Goal: Task Accomplishment & Management: Complete application form

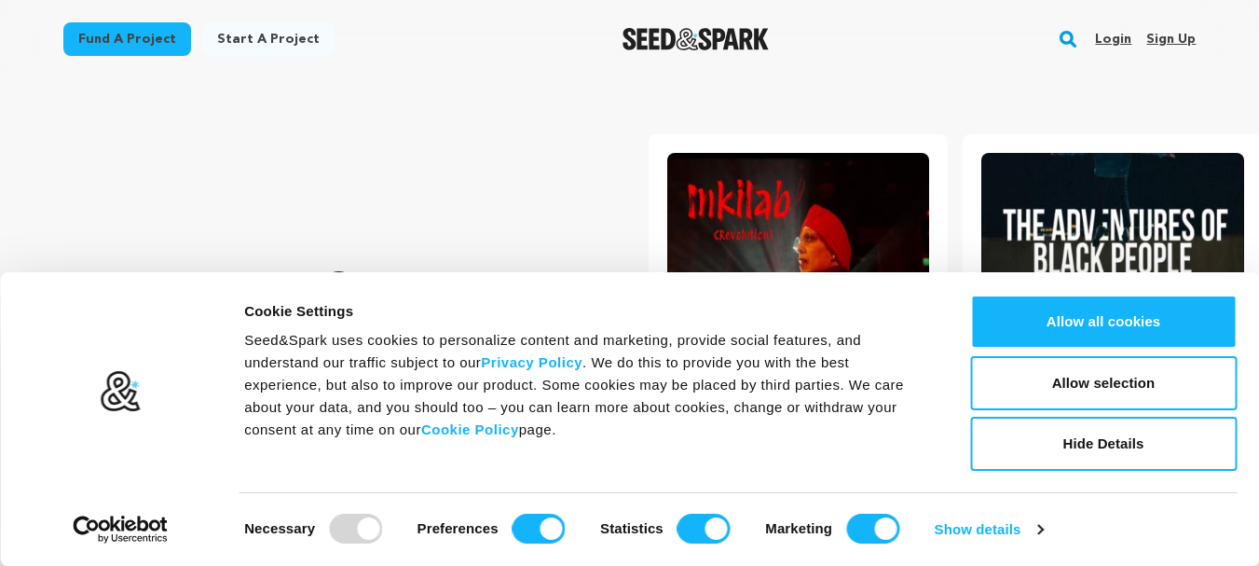
scroll to position [0, 330]
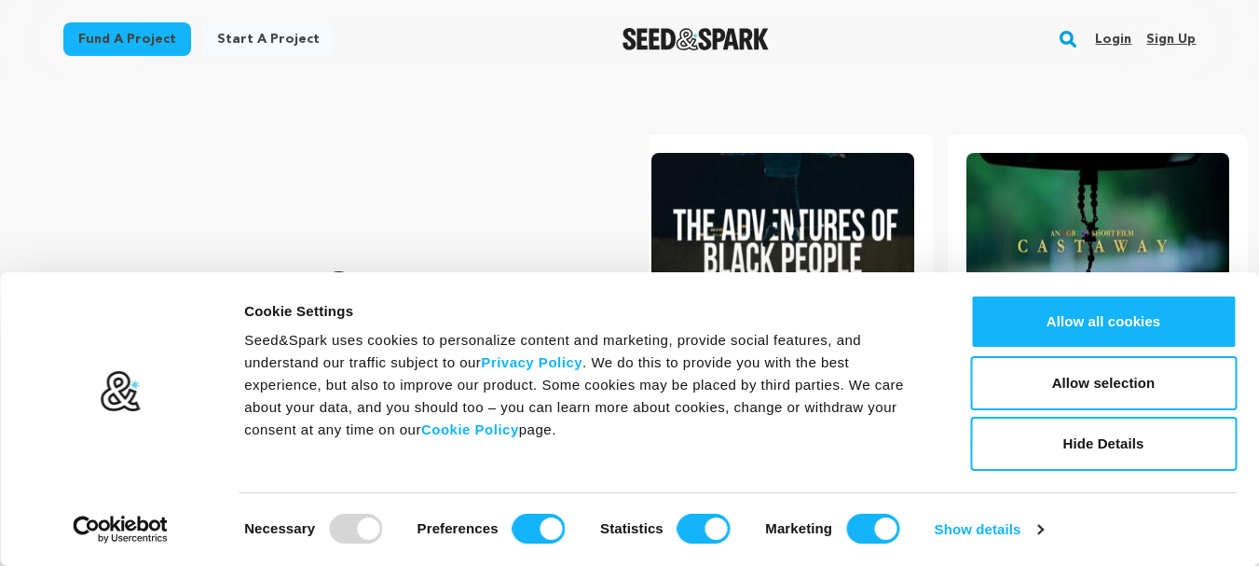
click at [1165, 40] on link "Sign up" at bounding box center [1171, 39] width 49 height 30
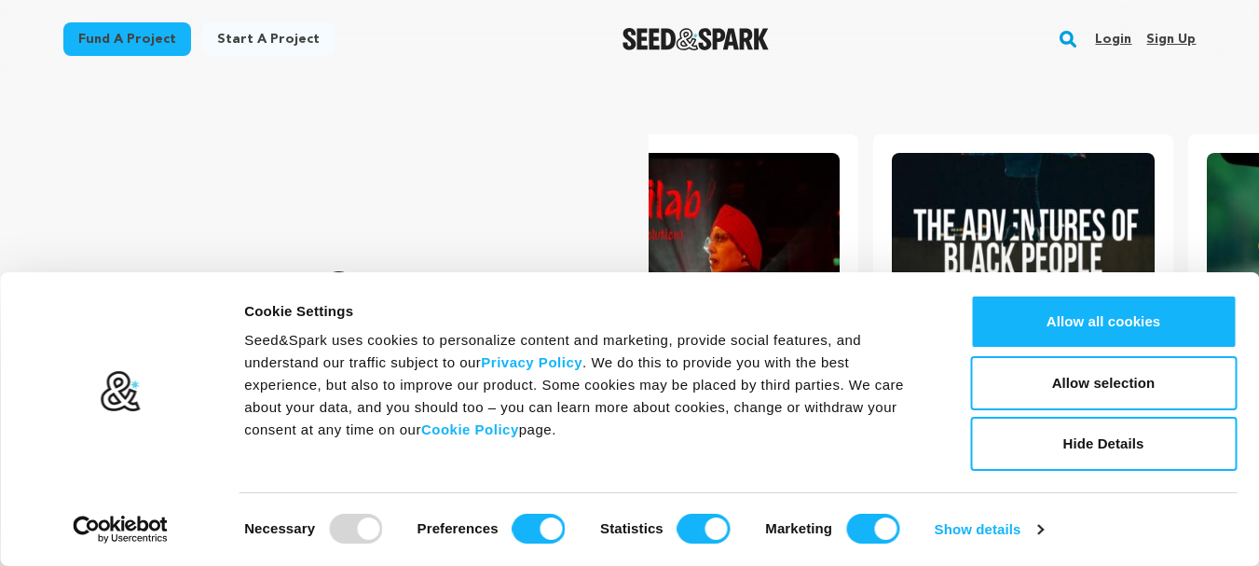
scroll to position [0, 0]
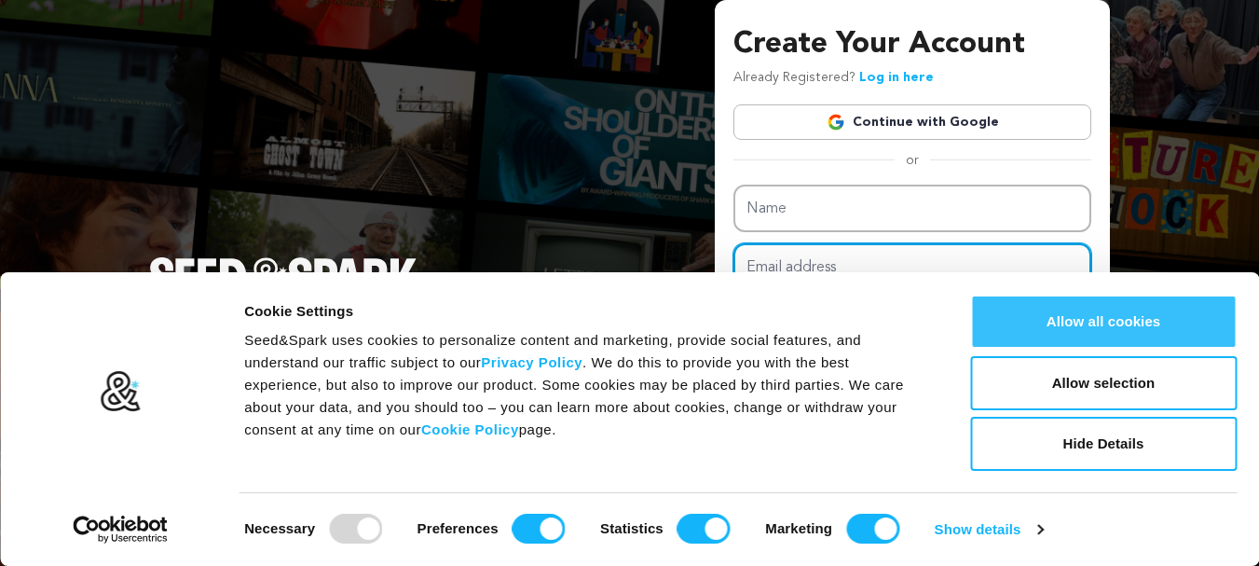
type input "solarwaterheatersystemkenya@gmail.com"
click at [1097, 326] on button "Allow all cookies" at bounding box center [1103, 322] width 267 height 54
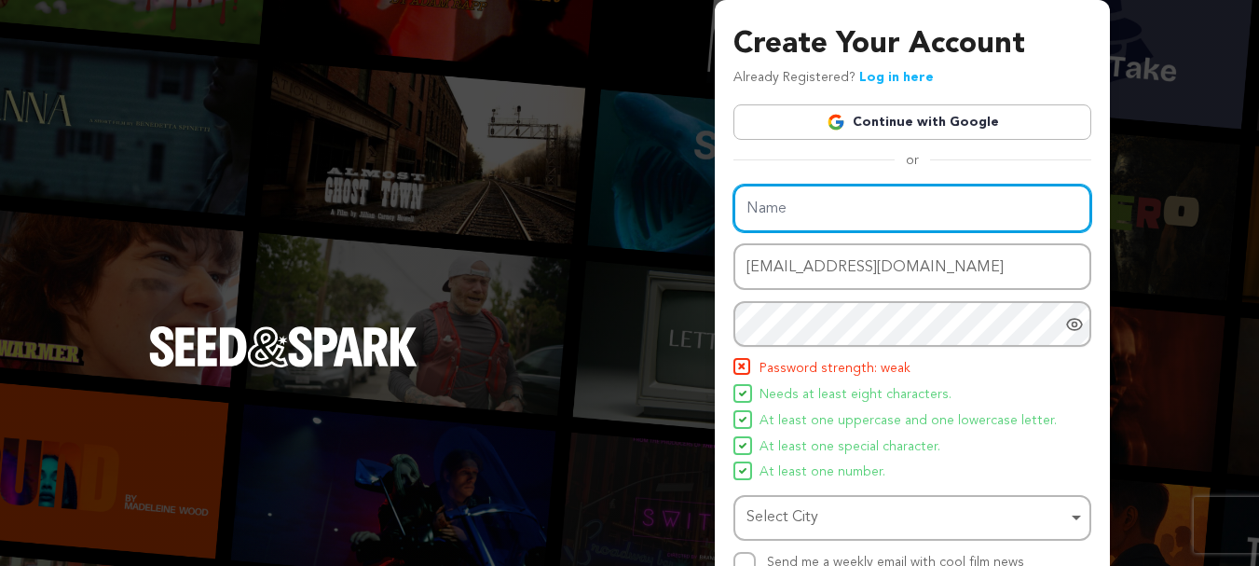
click at [807, 210] on input "Name" at bounding box center [913, 209] width 358 height 48
type input "Solar Water Heater Kenya"
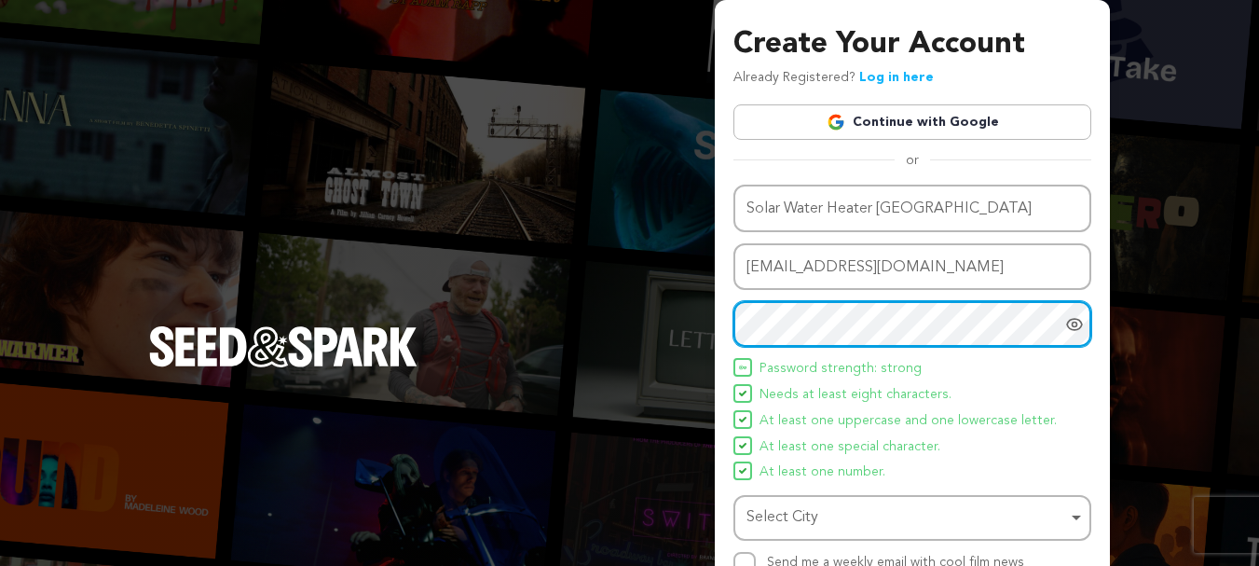
scroll to position [164, 0]
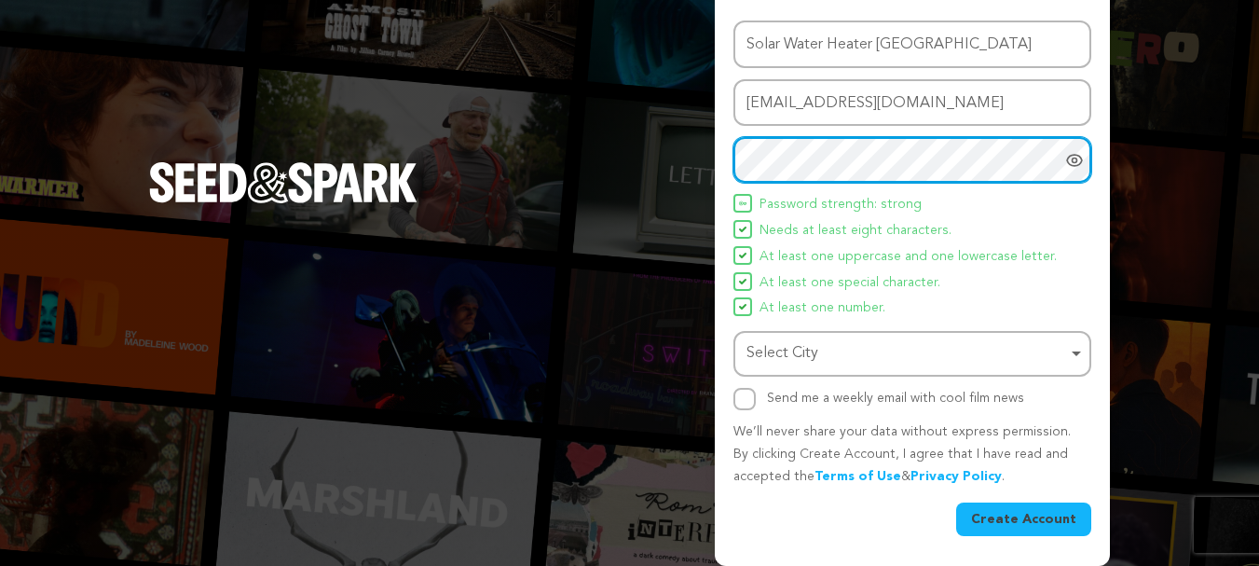
click at [783, 357] on div "Select City Remove item" at bounding box center [907, 353] width 321 height 27
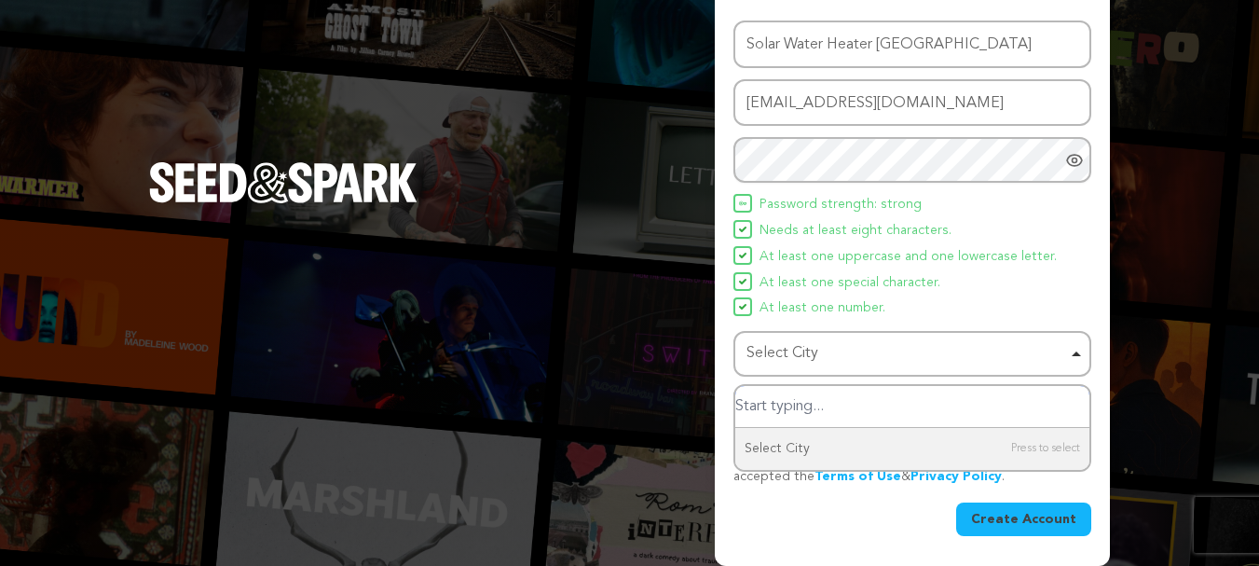
click at [969, 361] on div "Select City Remove item" at bounding box center [907, 353] width 321 height 27
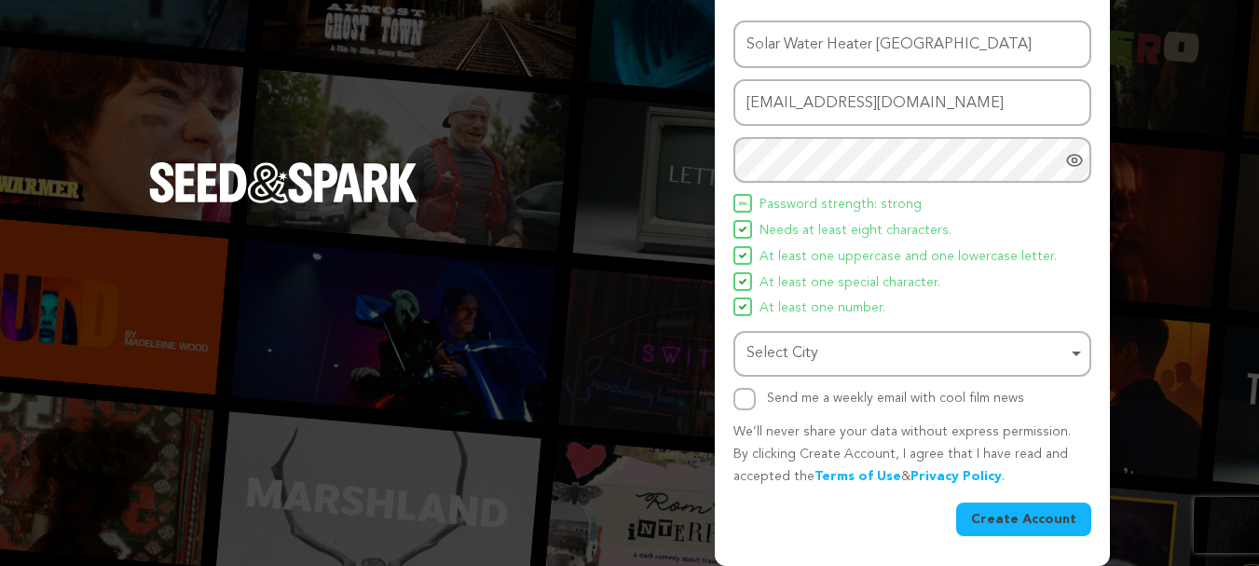
click at [750, 383] on div "Name Solar Water Heater Kenya Email address solarwaterheatersystemkenya@gmail.c…" at bounding box center [913, 216] width 358 height 390
click at [846, 369] on div "Select City Remove item" at bounding box center [912, 354] width 339 height 34
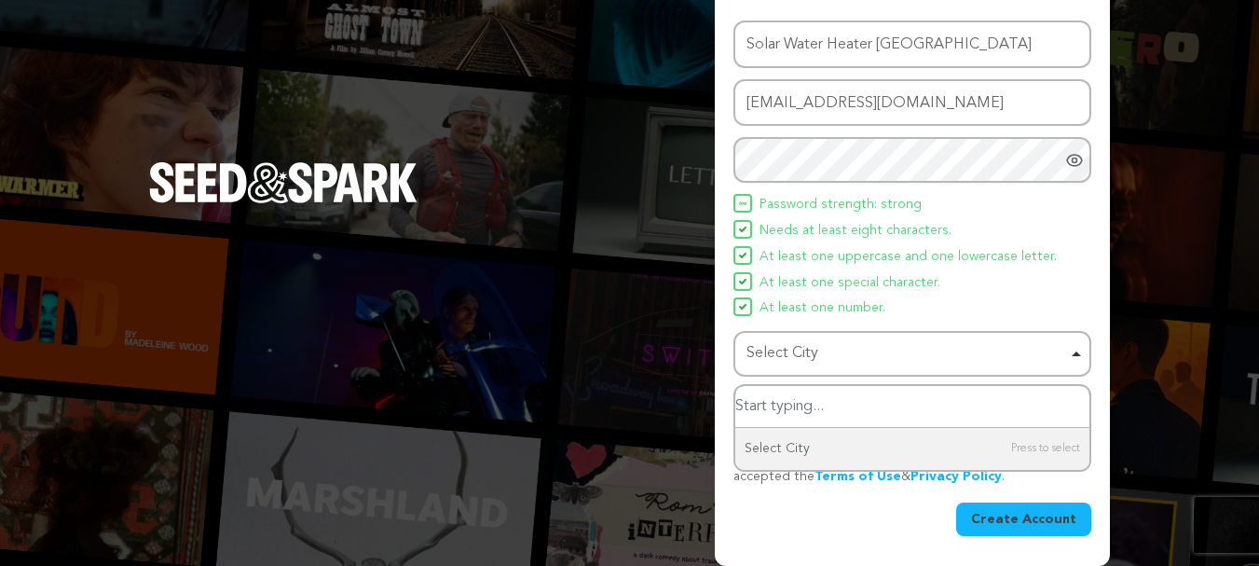
click at [1080, 358] on div "Select City Remove item" at bounding box center [912, 354] width 339 height 34
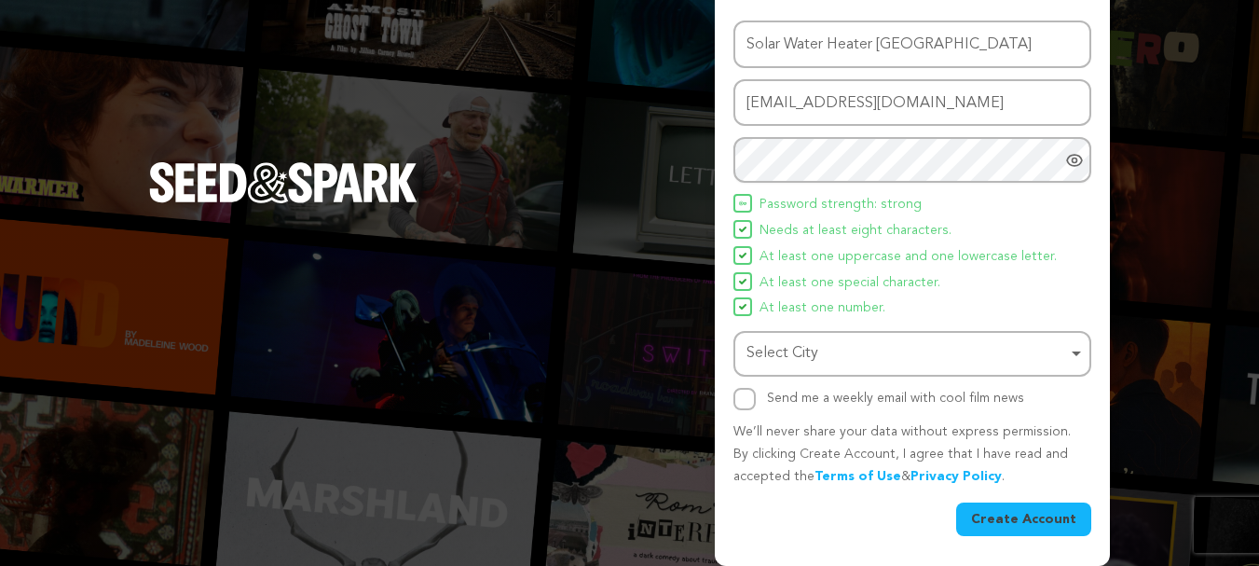
click at [1016, 349] on div "Select City Remove item" at bounding box center [907, 353] width 321 height 27
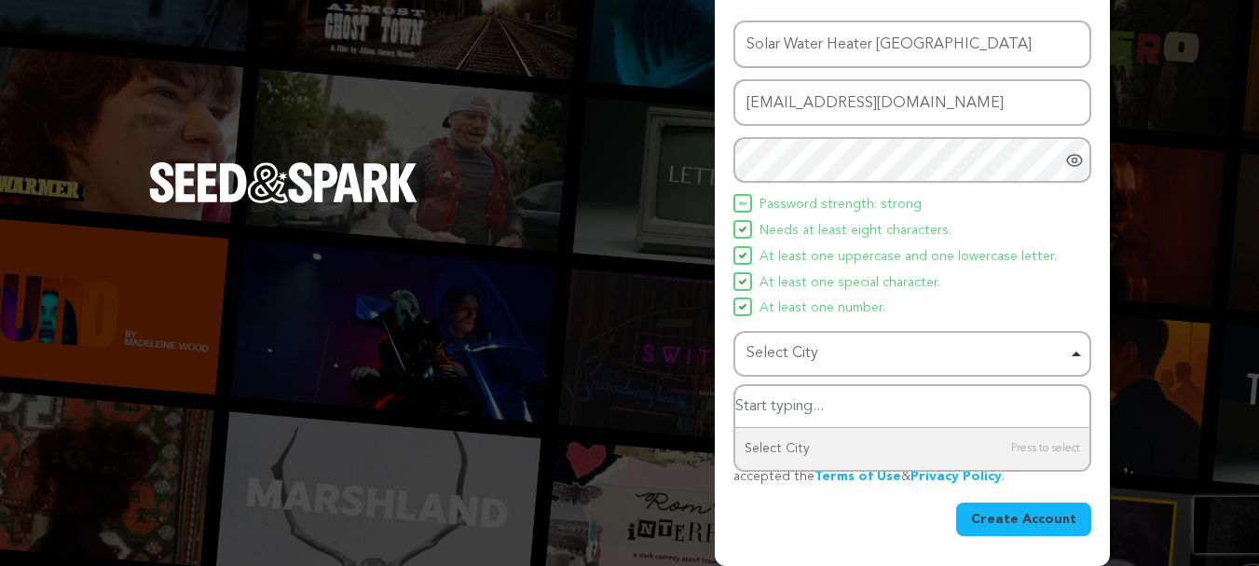
click at [986, 351] on div "Select City Remove item" at bounding box center [907, 353] width 321 height 27
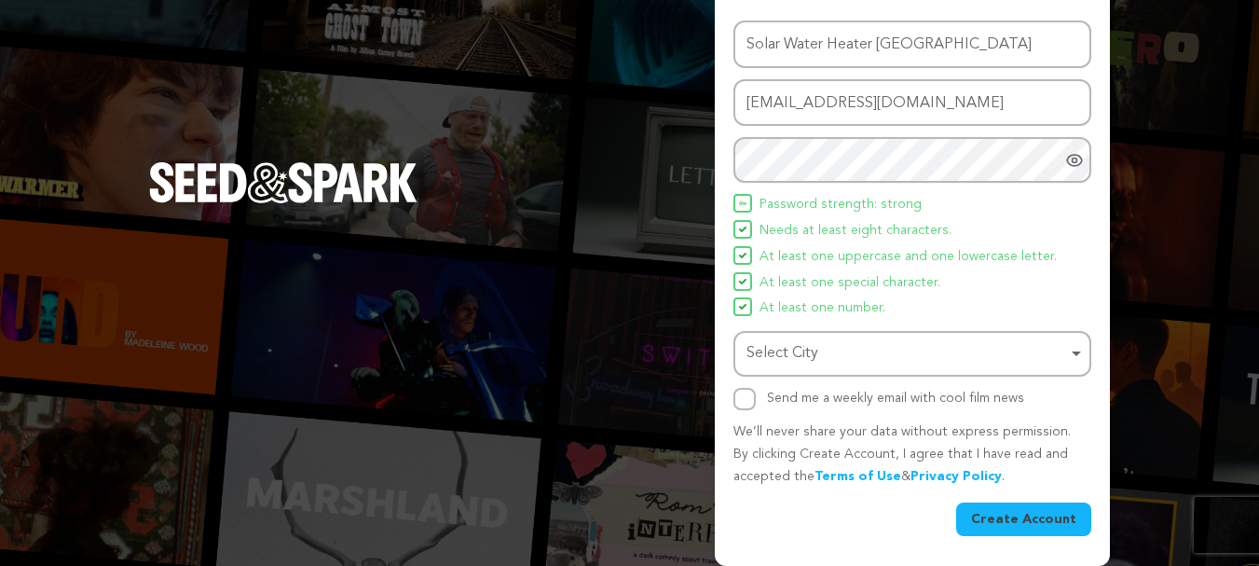
click at [986, 351] on div "Select City Remove item" at bounding box center [907, 353] width 321 height 27
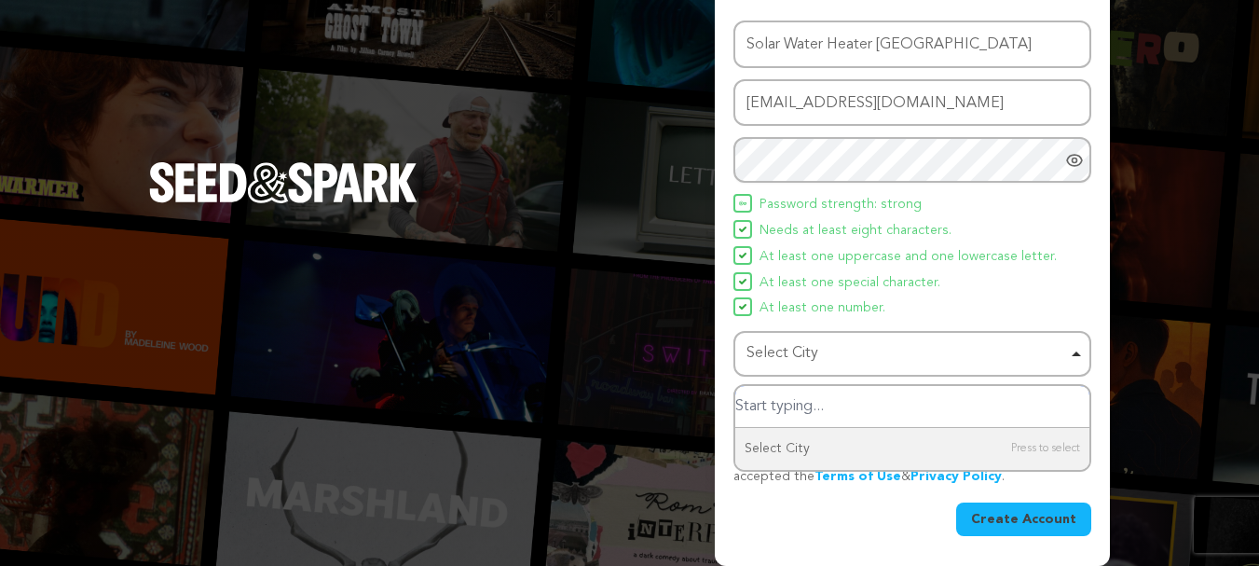
click at [791, 404] on input "Select City" at bounding box center [913, 407] width 354 height 42
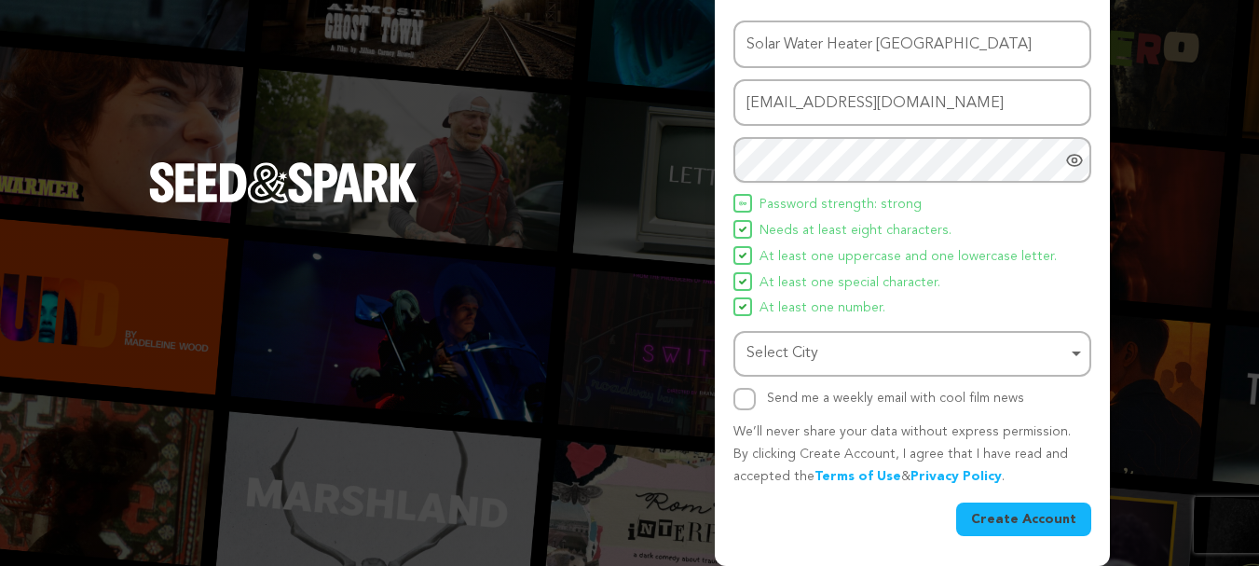
click at [824, 350] on div "Select City Remove item" at bounding box center [907, 353] width 321 height 27
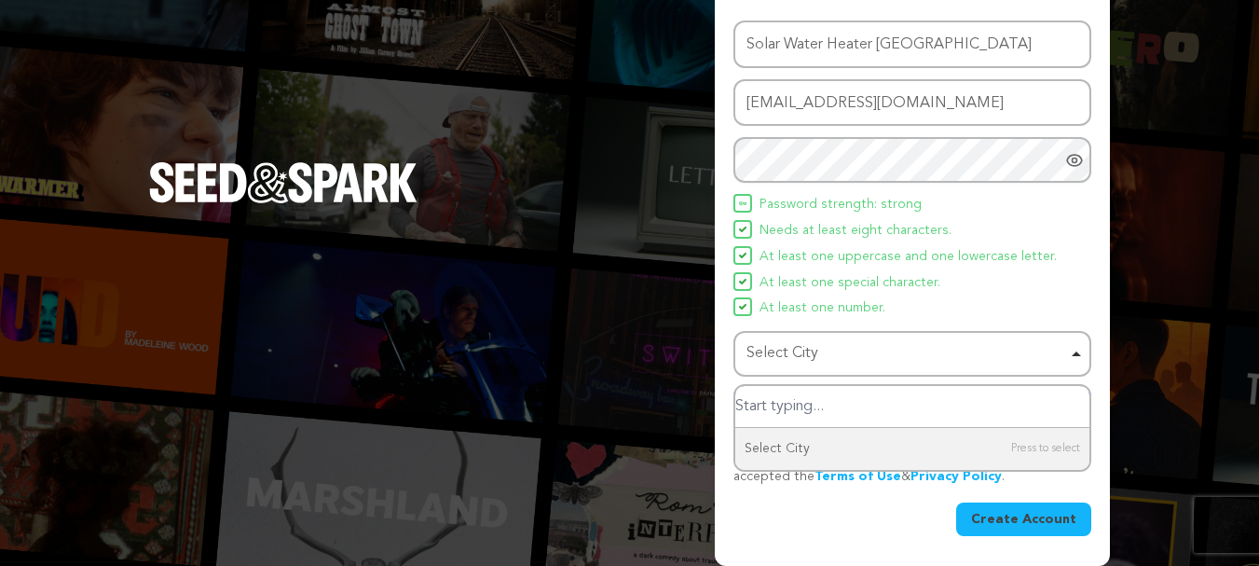
click at [806, 401] on input "Select City" at bounding box center [913, 407] width 354 height 42
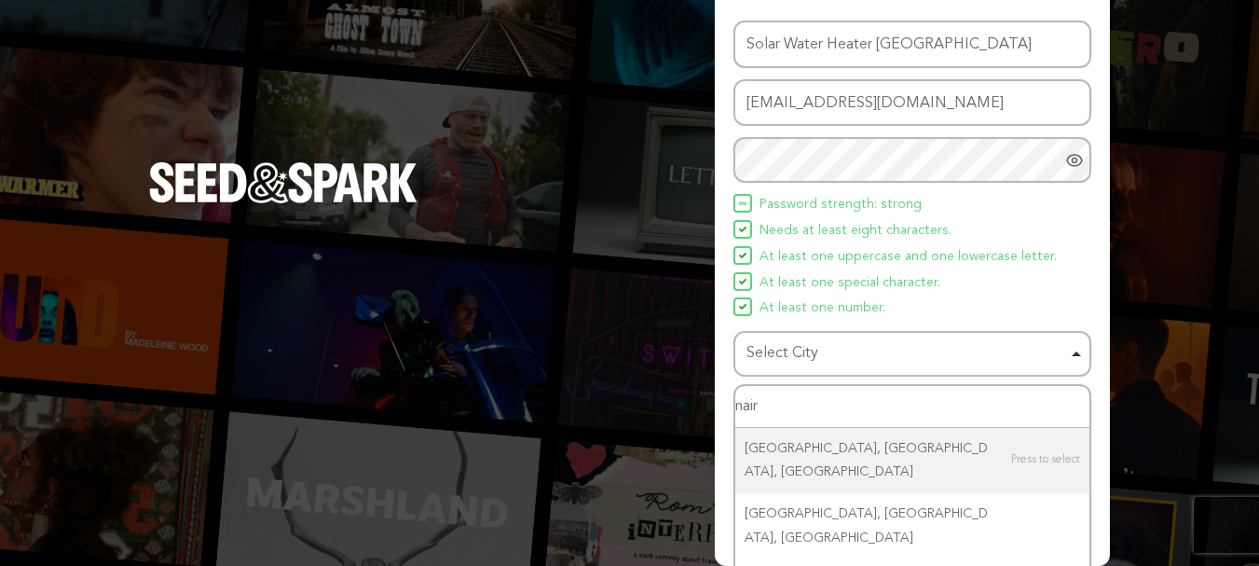
type input "nairo"
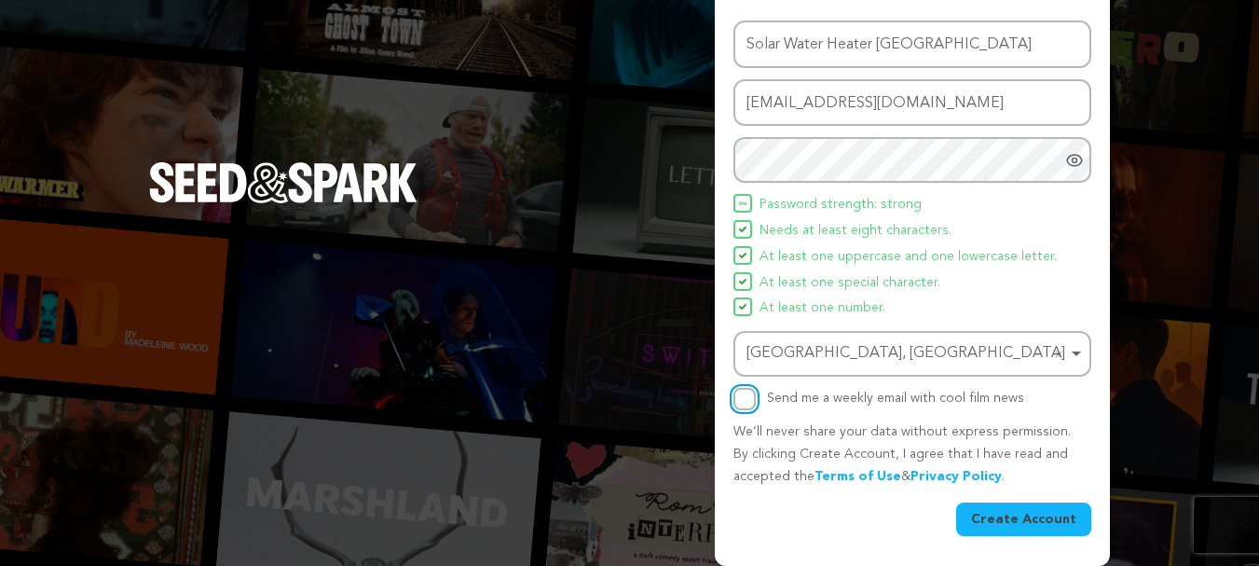
click at [749, 404] on input "Send me a weekly email with cool film news" at bounding box center [745, 399] width 22 height 22
checkbox input "true"
click at [1034, 517] on button "Create Account" at bounding box center [1023, 519] width 135 height 34
